Goal: Transaction & Acquisition: Purchase product/service

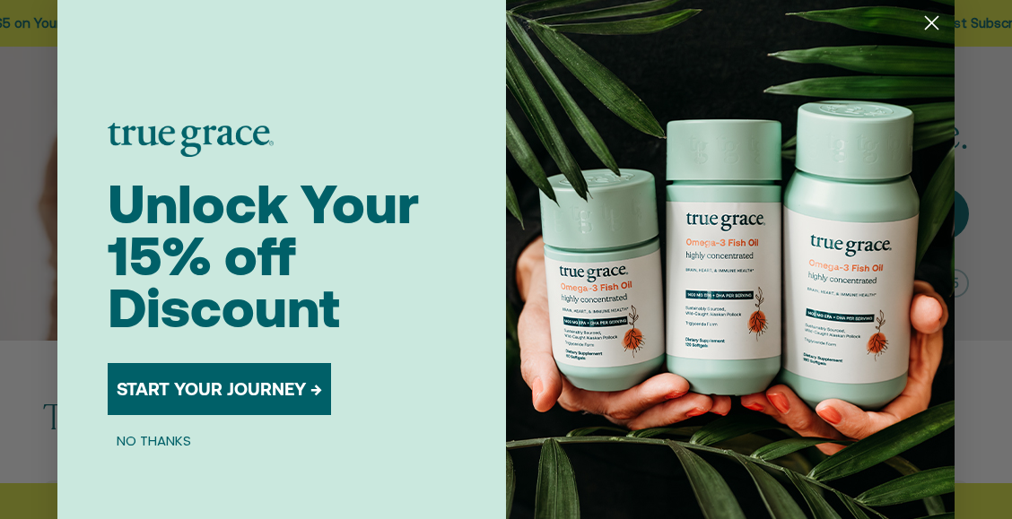
scroll to position [365, 0]
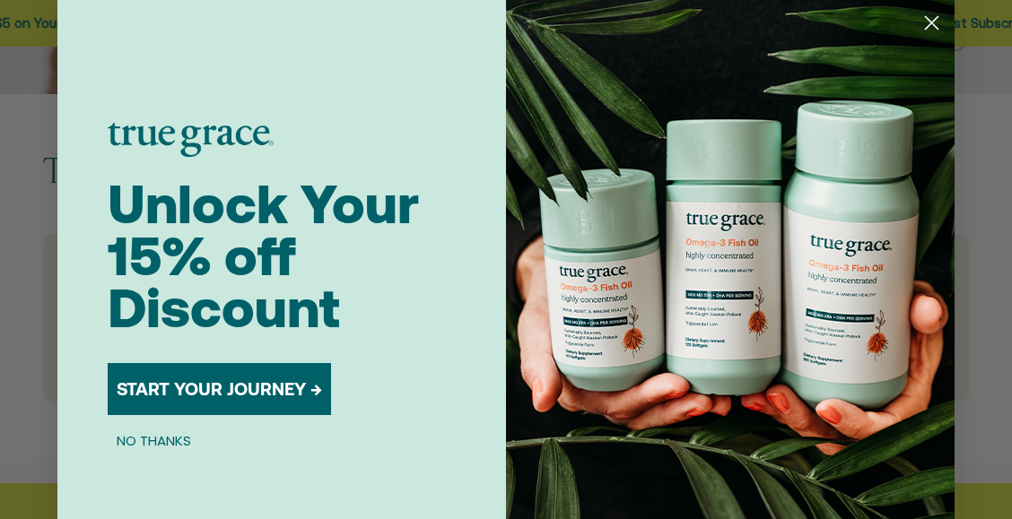
click at [931, 25] on circle "Close dialog" at bounding box center [932, 23] width 30 height 30
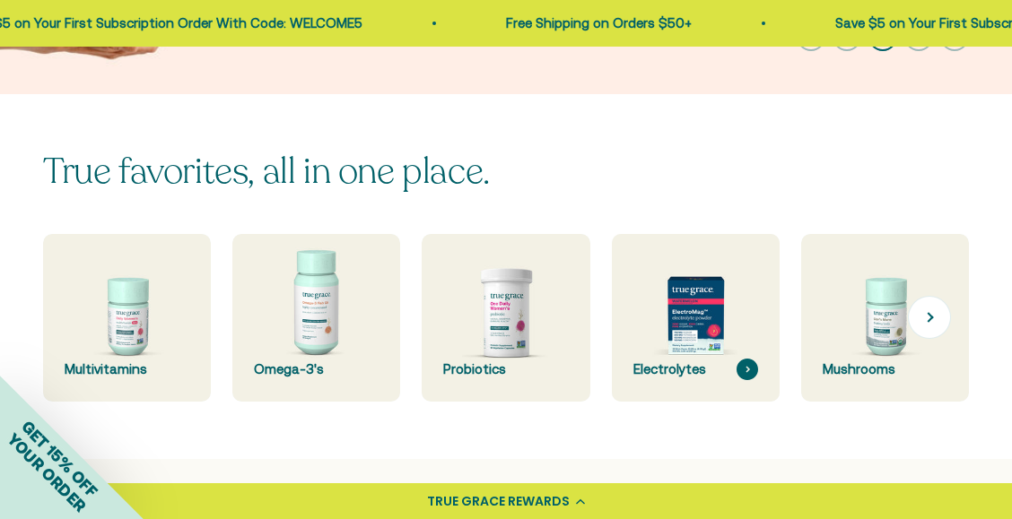
click at [684, 316] on img at bounding box center [695, 318] width 178 height 178
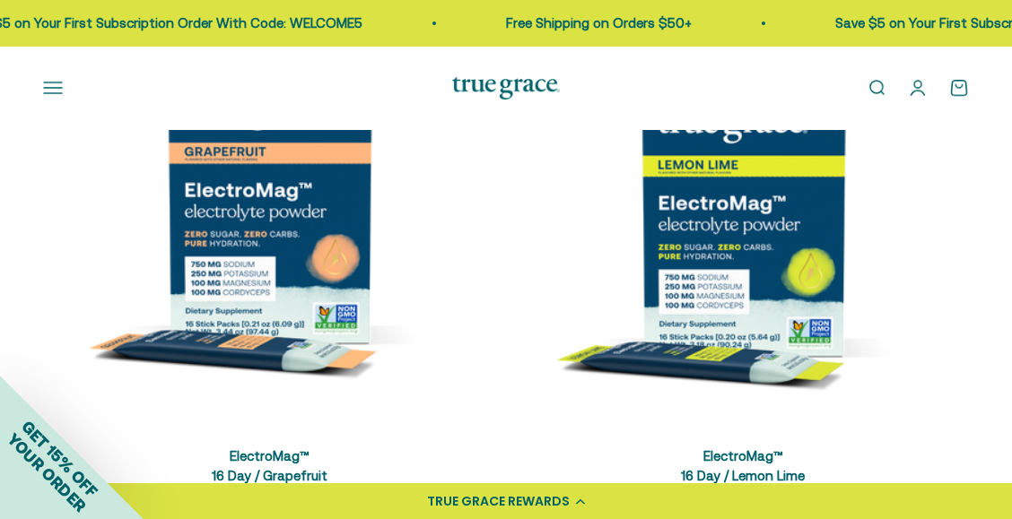
scroll to position [546, 0]
